Goal: Task Accomplishment & Management: Use online tool/utility

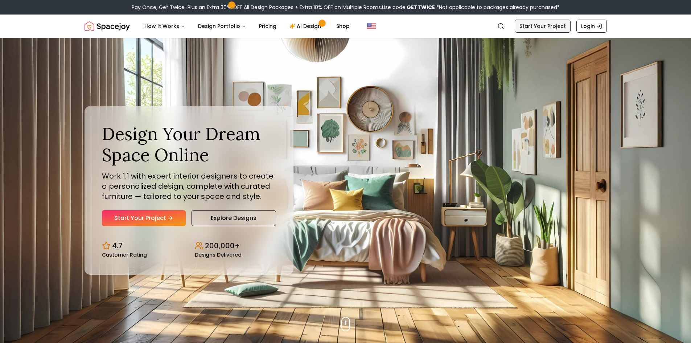
click at [543, 29] on link "Start Your Project" at bounding box center [543, 26] width 56 height 13
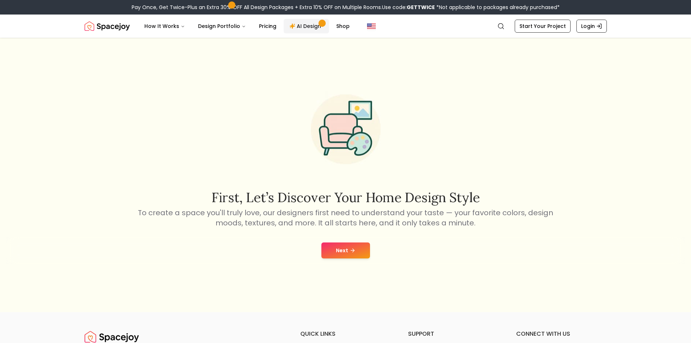
click at [306, 23] on link "AI Design" at bounding box center [306, 26] width 45 height 15
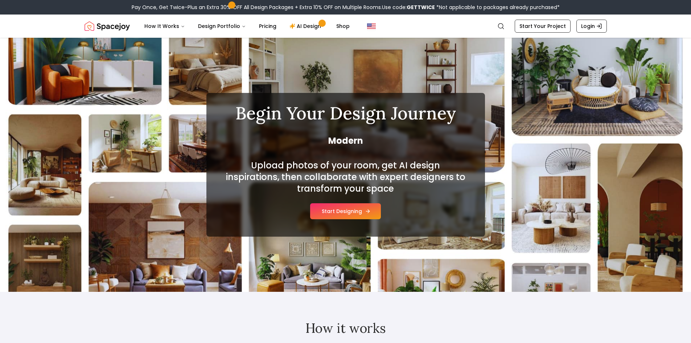
click at [360, 207] on button "Start Designing" at bounding box center [345, 211] width 71 height 16
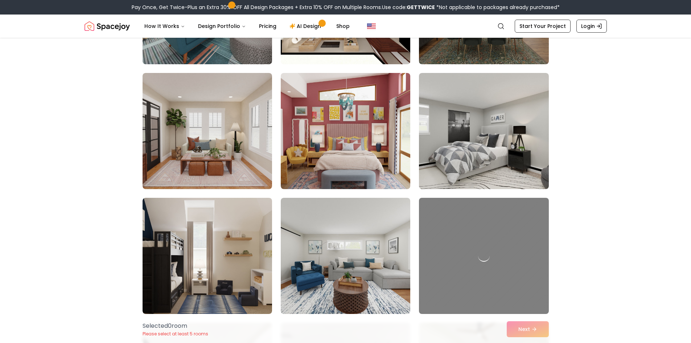
scroll to position [1524, 0]
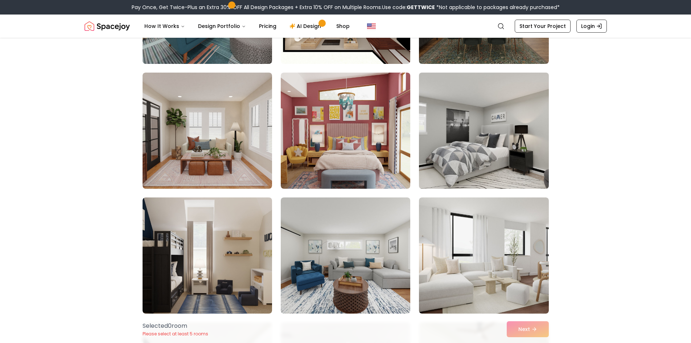
click at [494, 136] on img at bounding box center [484, 131] width 136 height 122
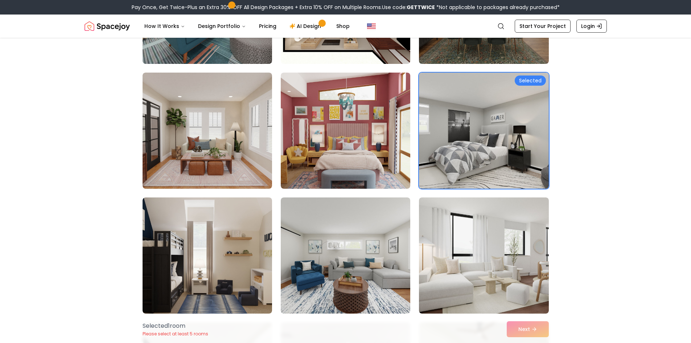
click at [525, 331] on div "Selected 1 room Please select at least 5 rooms Next" at bounding box center [346, 329] width 418 height 28
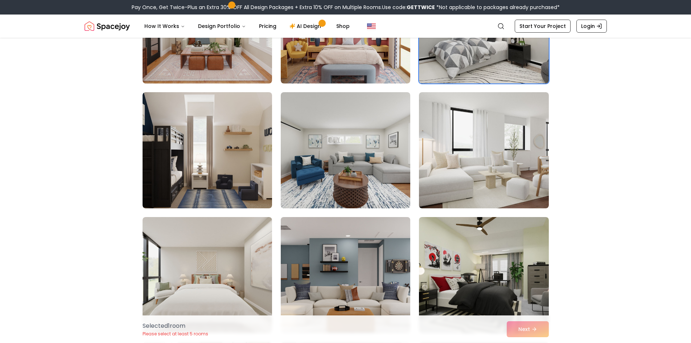
scroll to position [1669, 0]
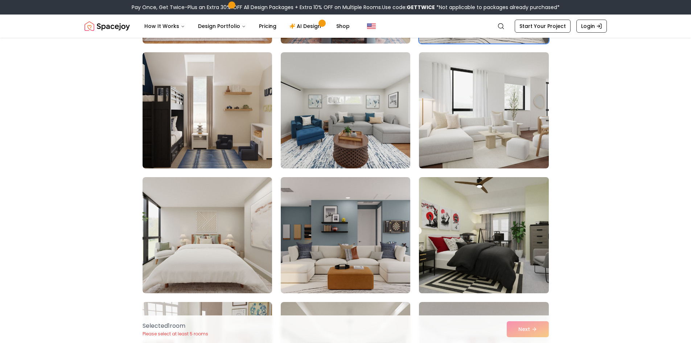
click at [437, 221] on img at bounding box center [484, 235] width 136 height 122
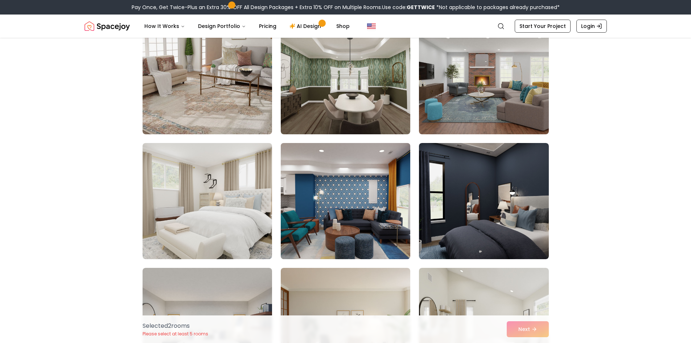
scroll to position [1960, 0]
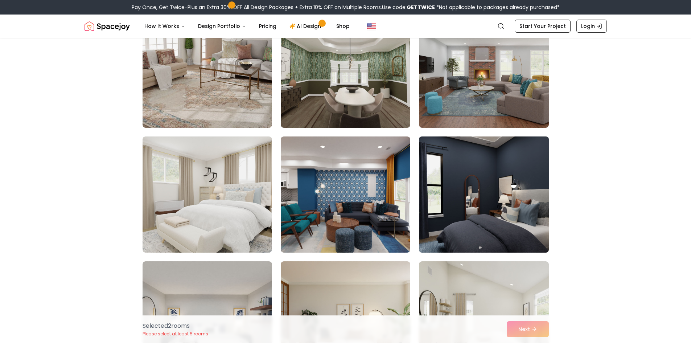
click at [509, 183] on img at bounding box center [484, 195] width 136 height 122
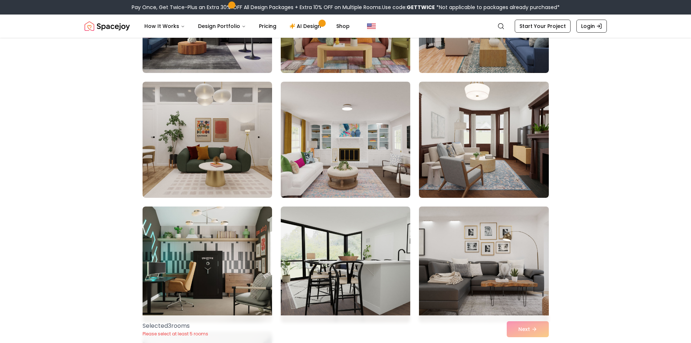
scroll to position [2649, 0]
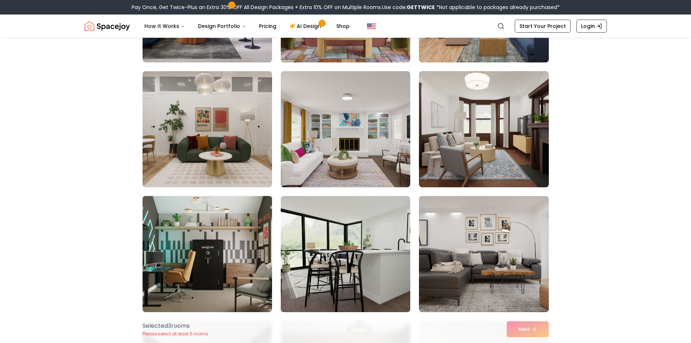
click at [218, 233] on img at bounding box center [207, 254] width 136 height 122
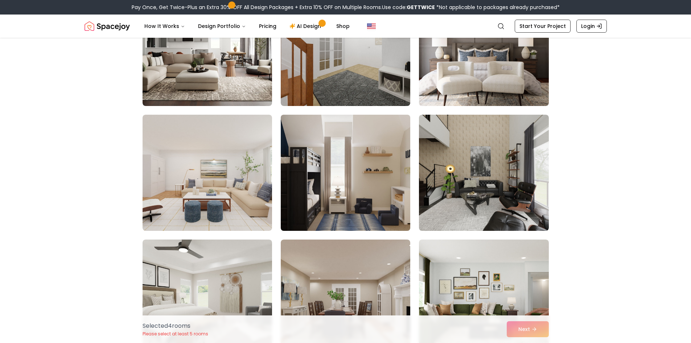
scroll to position [3847, 0]
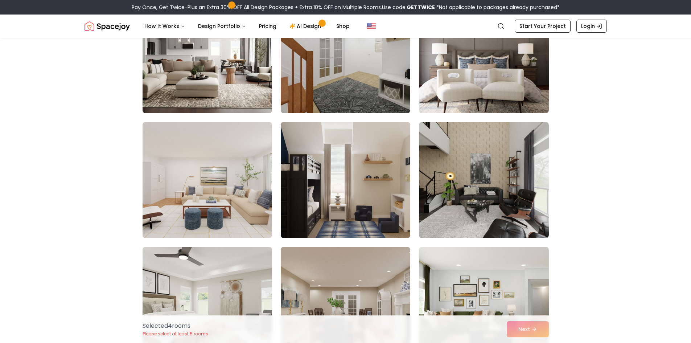
click at [377, 164] on img at bounding box center [346, 180] width 136 height 122
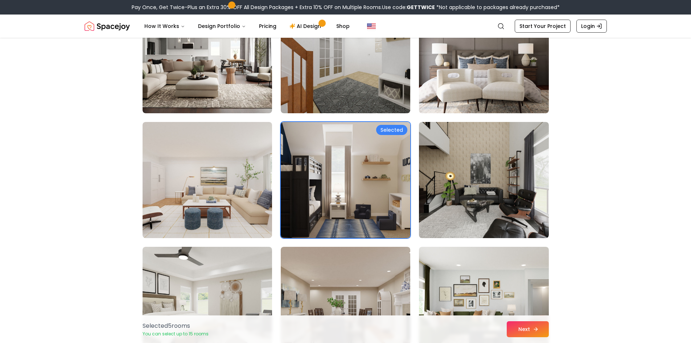
click at [538, 326] on icon at bounding box center [536, 329] width 6 height 6
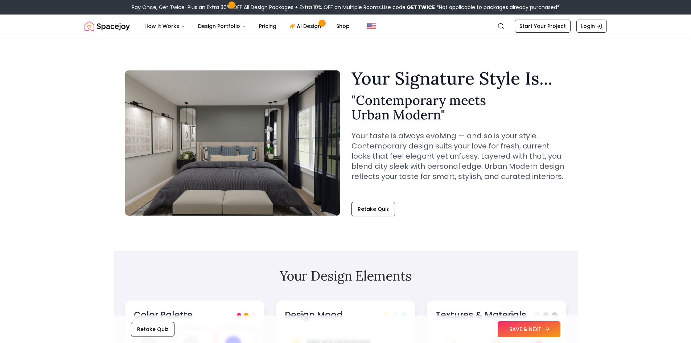
click at [512, 329] on button "SAVE & NEXT" at bounding box center [529, 329] width 63 height 16
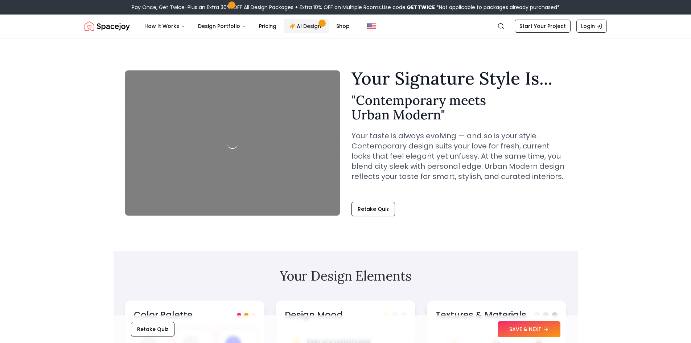
click at [303, 21] on link "AI Design" at bounding box center [306, 26] width 45 height 15
